Goal: Task Accomplishment & Management: Use online tool/utility

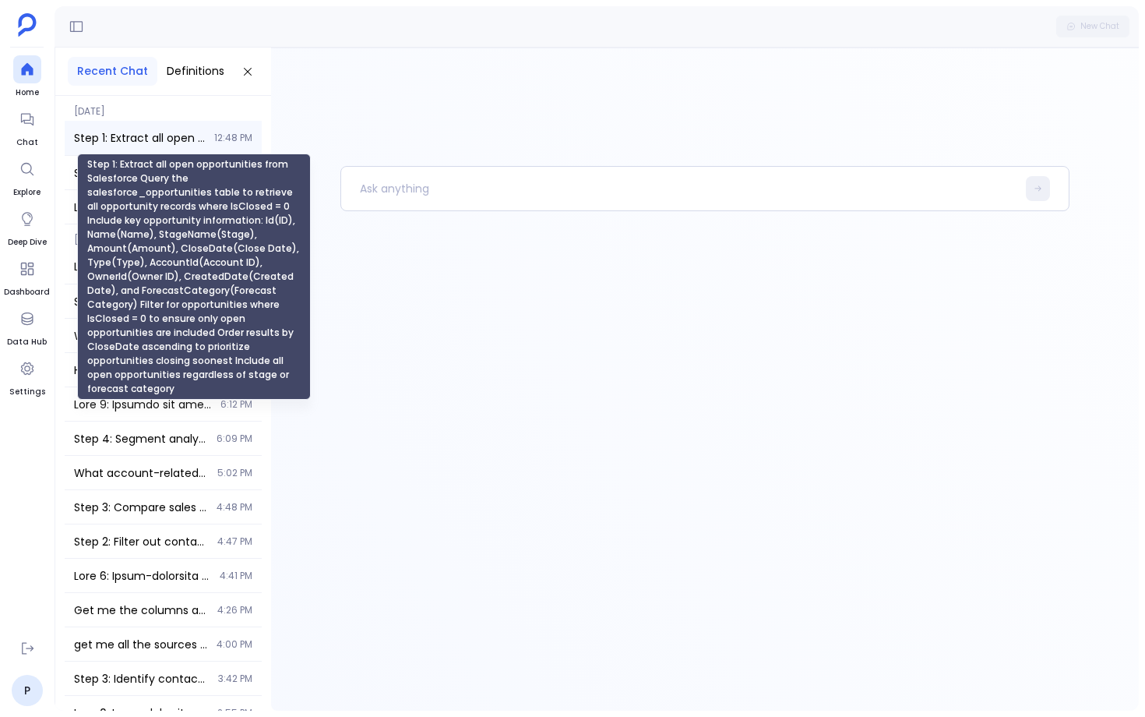
click at [174, 134] on span "Step 1: Extract all open opportunities from Salesforce Query the salesforce_opp…" at bounding box center [139, 138] width 131 height 16
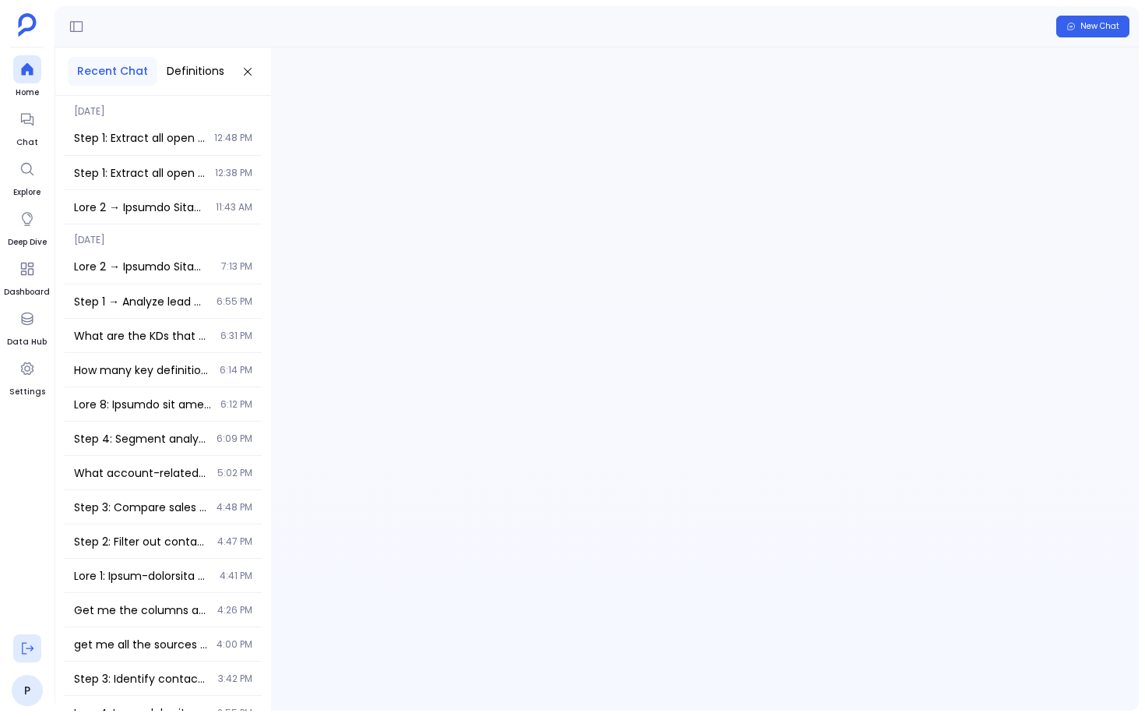
click at [20, 650] on icon at bounding box center [27, 648] width 16 height 16
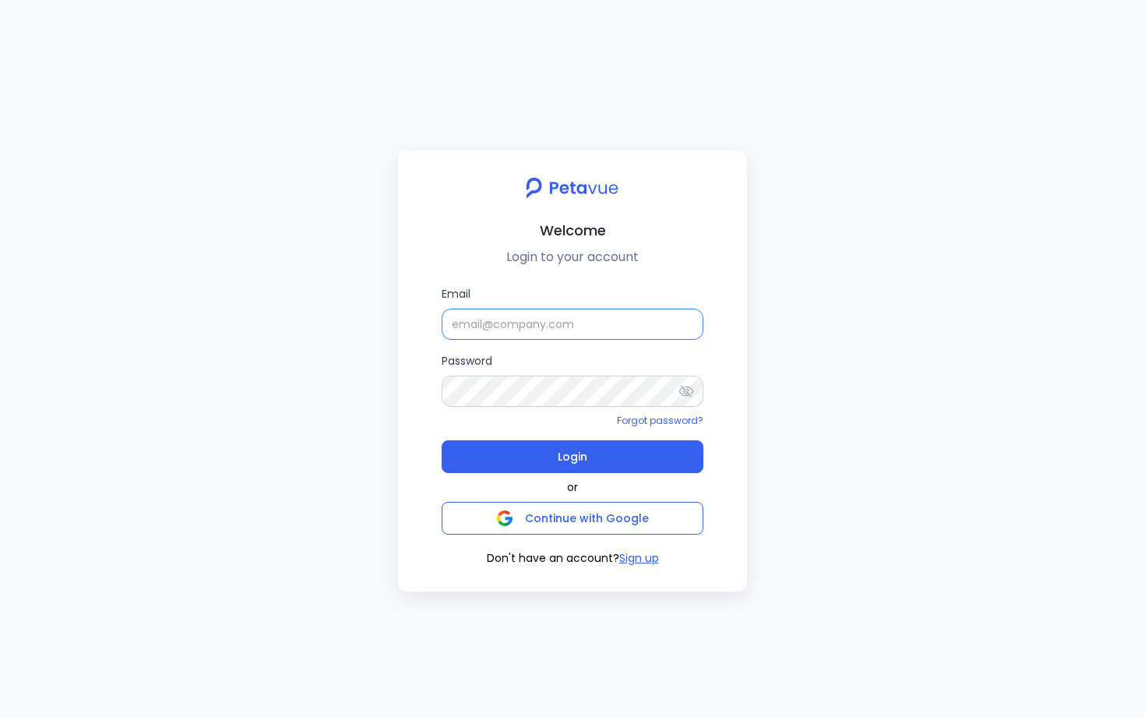
click at [498, 312] on input "Email" at bounding box center [573, 323] width 262 height 31
type input "rachel+kd@petavue.com"
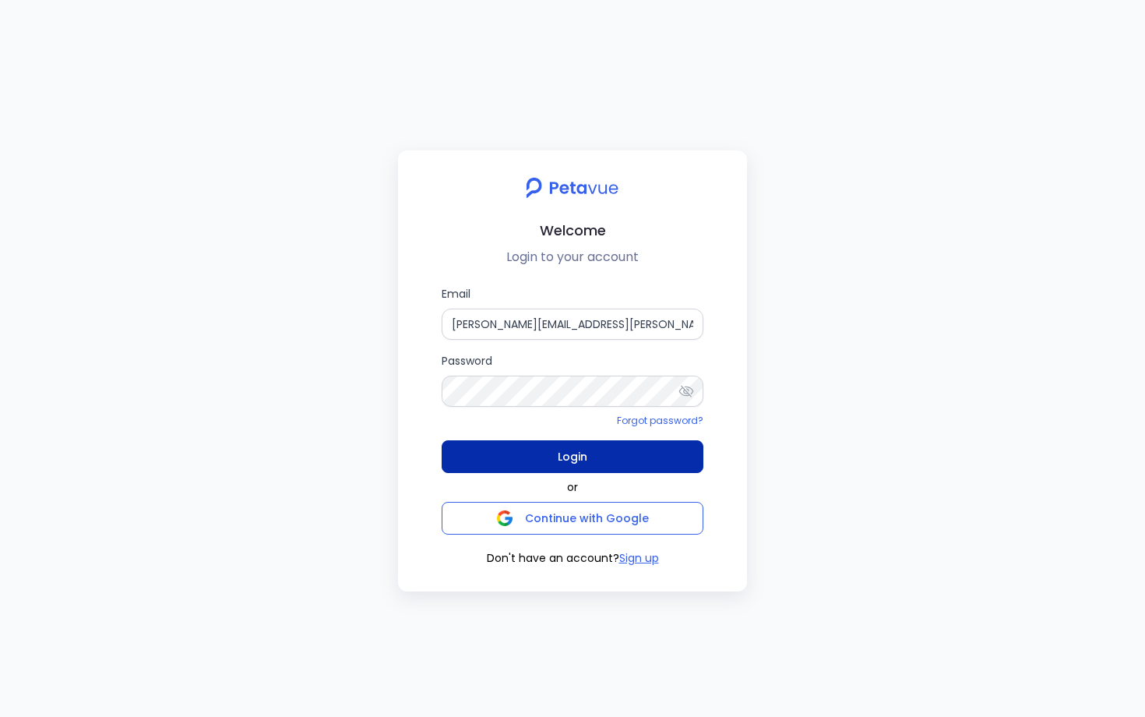
click at [554, 451] on button "Login" at bounding box center [573, 456] width 262 height 33
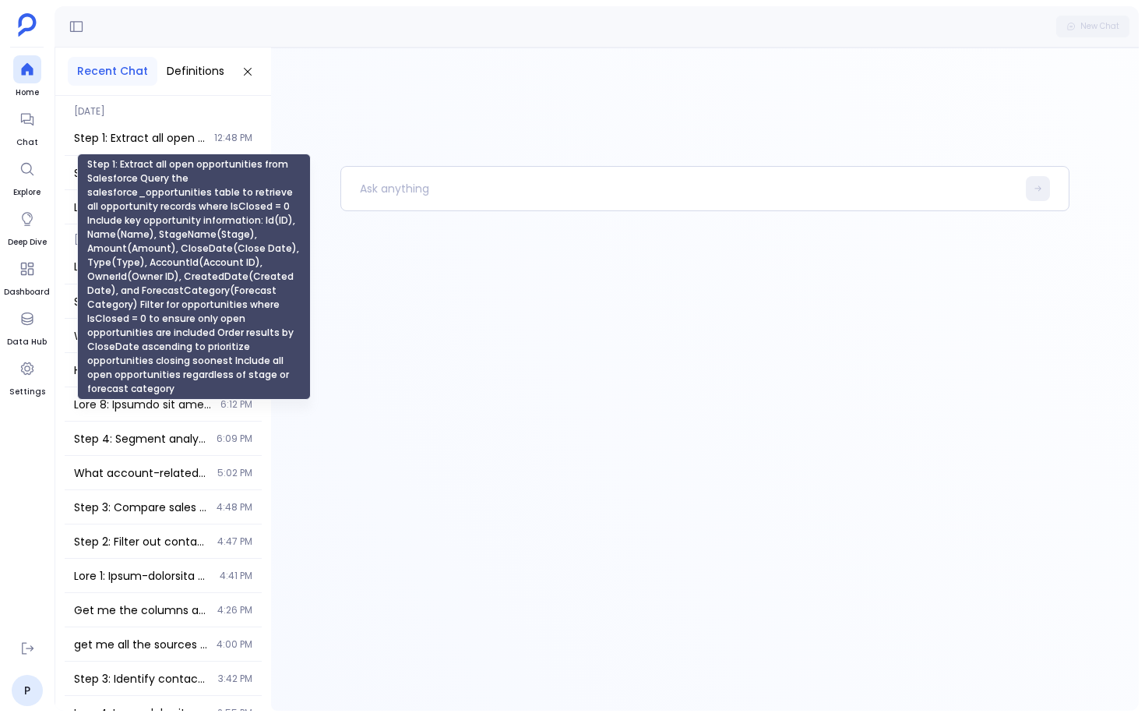
click at [193, 134] on span "Step 1: Extract all open opportunities from Salesforce Query the salesforce_opp…" at bounding box center [139, 138] width 131 height 16
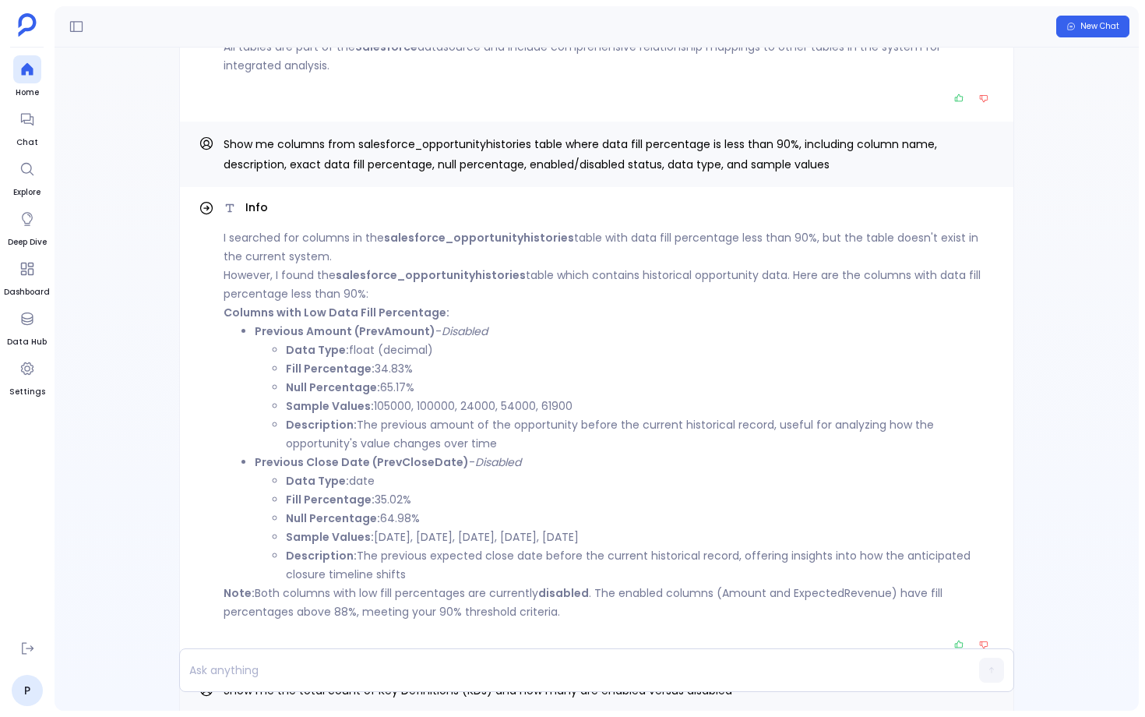
scroll to position [-1281, 0]
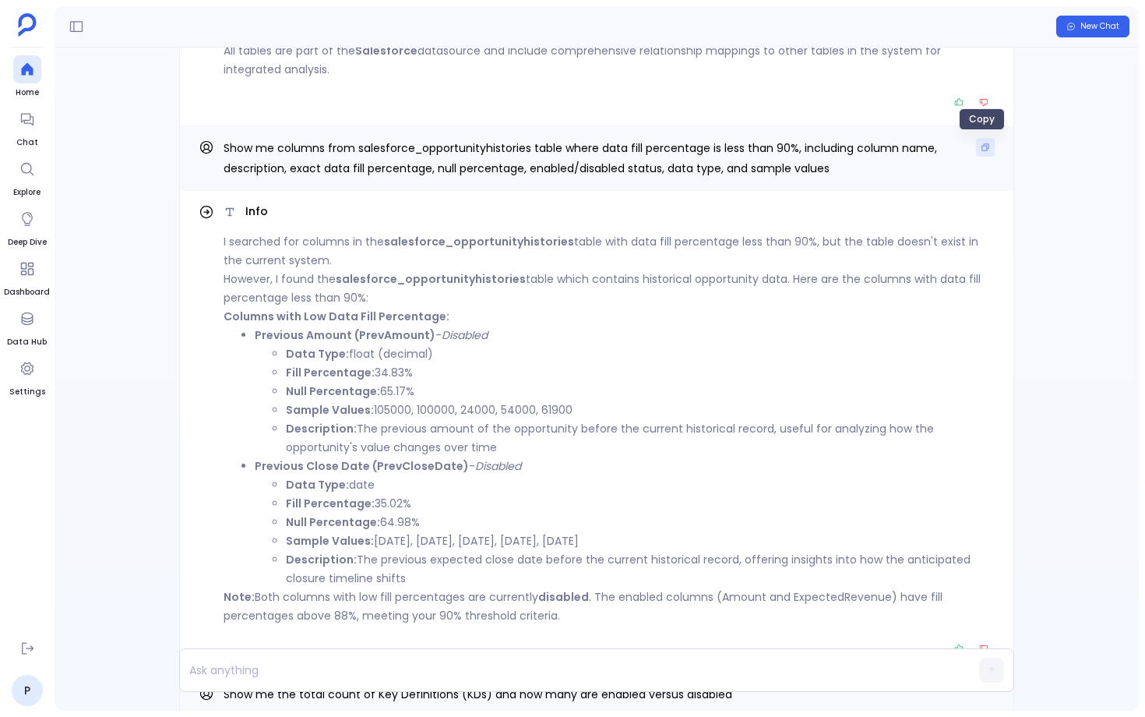
click at [981, 147] on icon "Copy" at bounding box center [985, 147] width 9 height 9
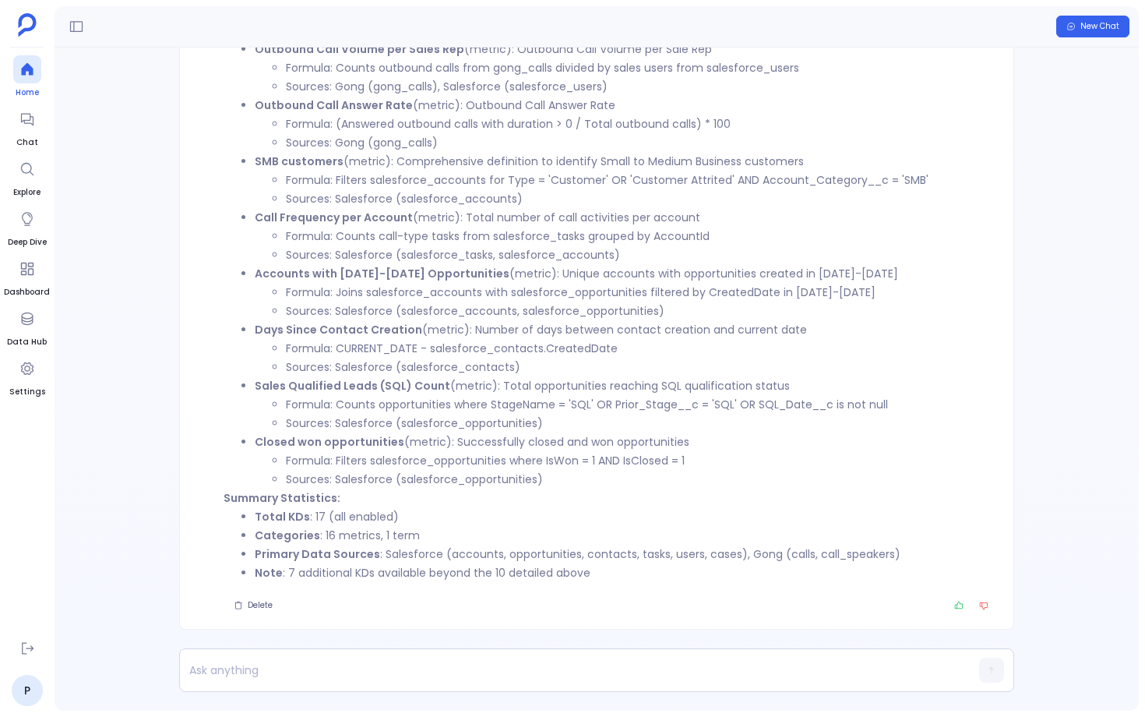
click at [36, 78] on div at bounding box center [27, 69] width 28 height 28
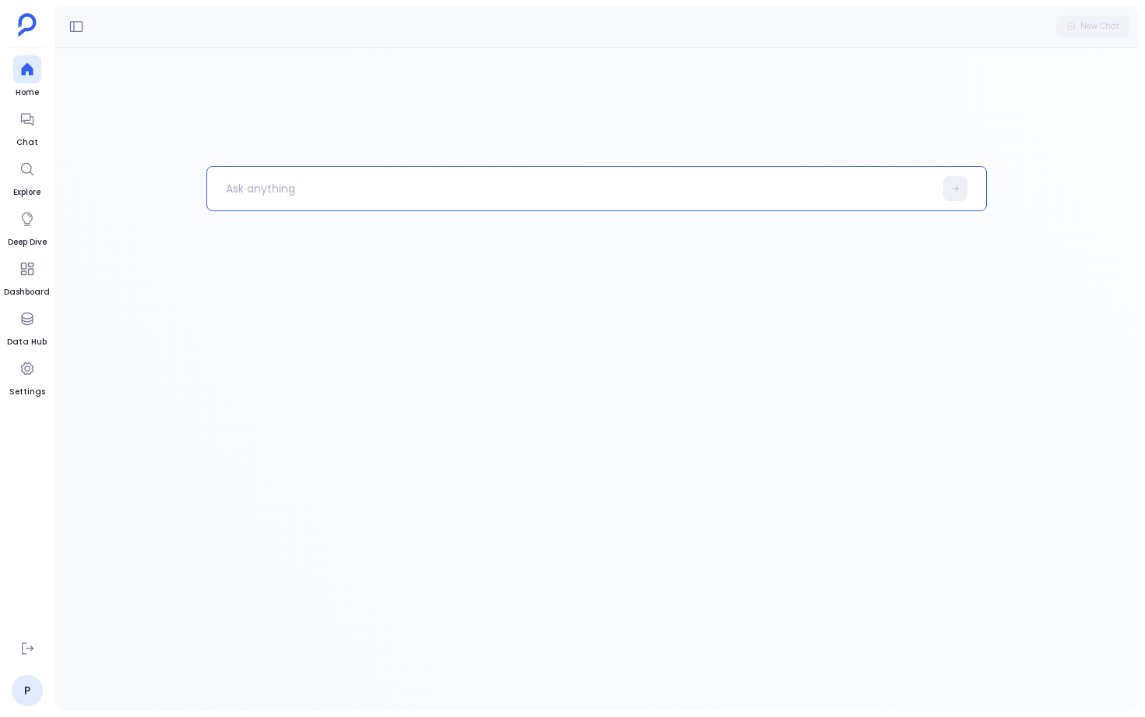
click at [292, 178] on p at bounding box center [570, 188] width 727 height 41
